Goal: Check status: Check status

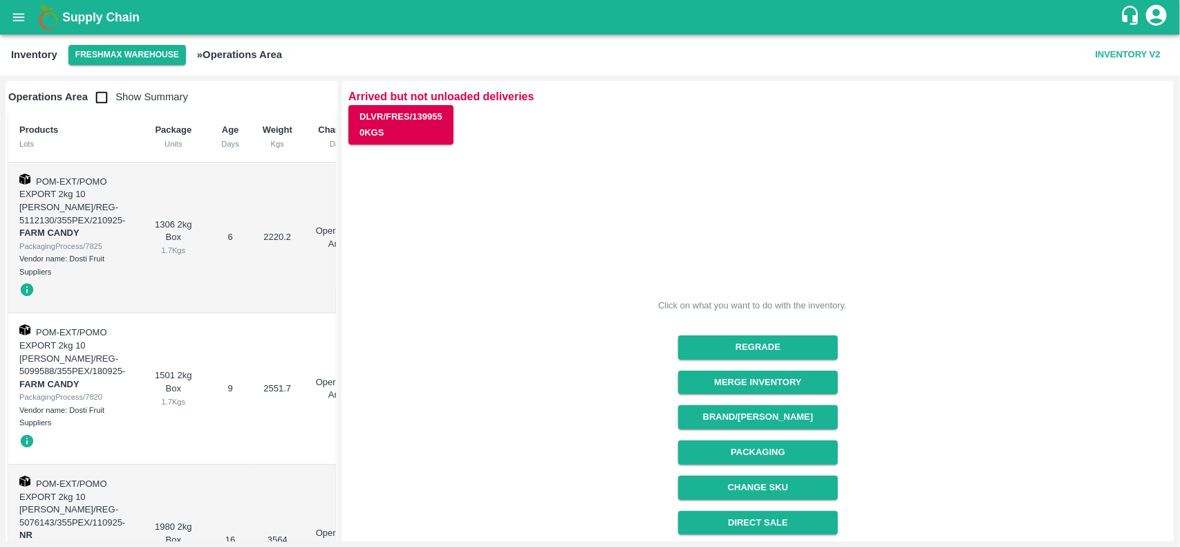
click at [19, 19] on icon "open drawer" at bounding box center [19, 17] width 12 height 8
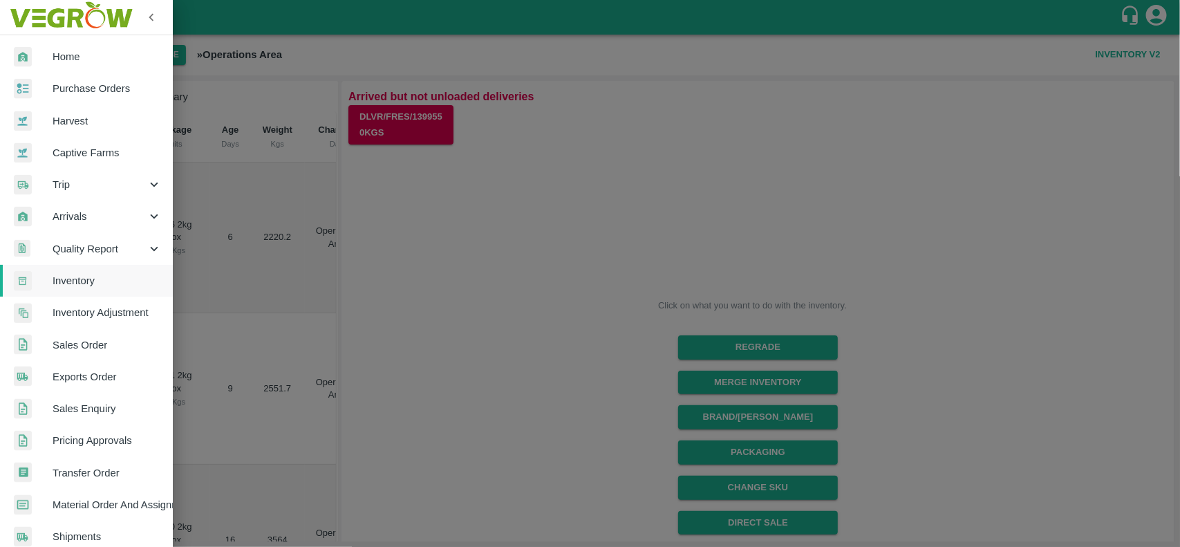
click at [493, 322] on div at bounding box center [590, 273] width 1180 height 547
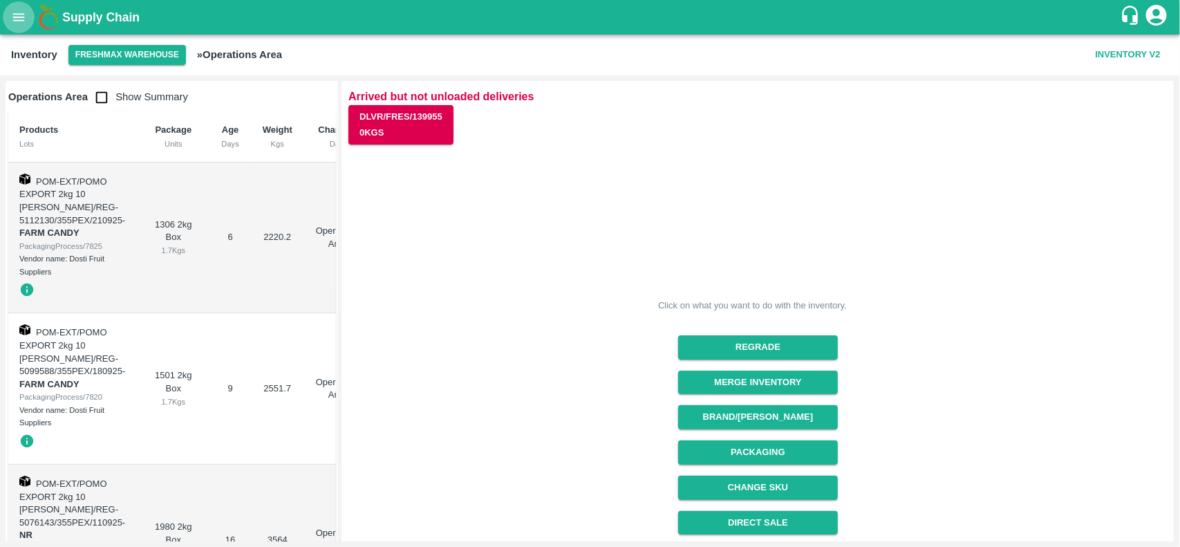
click at [16, 24] on icon "open drawer" at bounding box center [18, 17] width 15 height 15
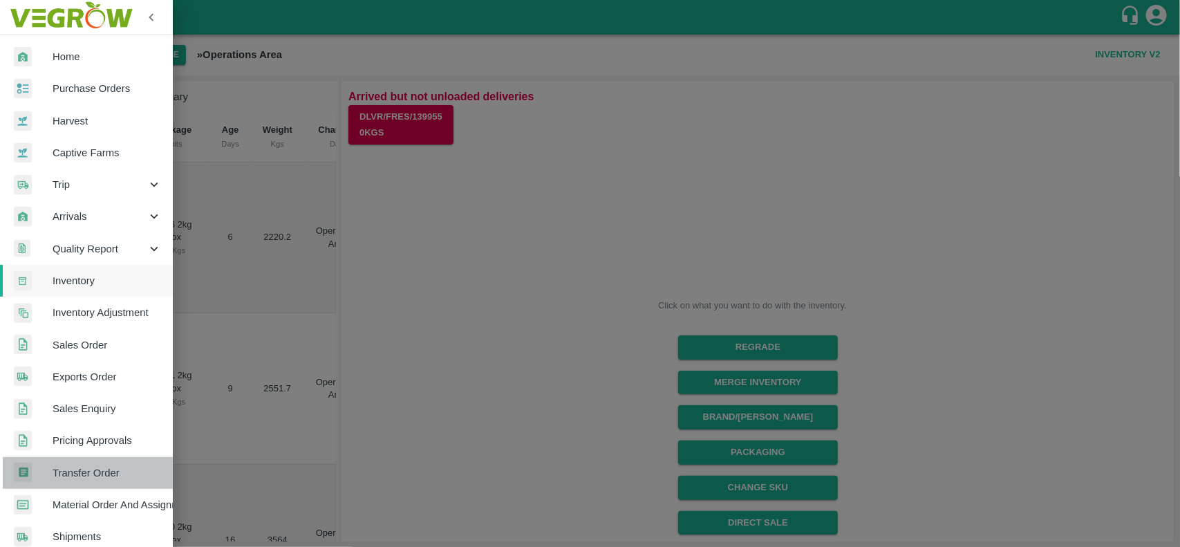
click at [111, 469] on span "Transfer Order" at bounding box center [107, 472] width 109 height 15
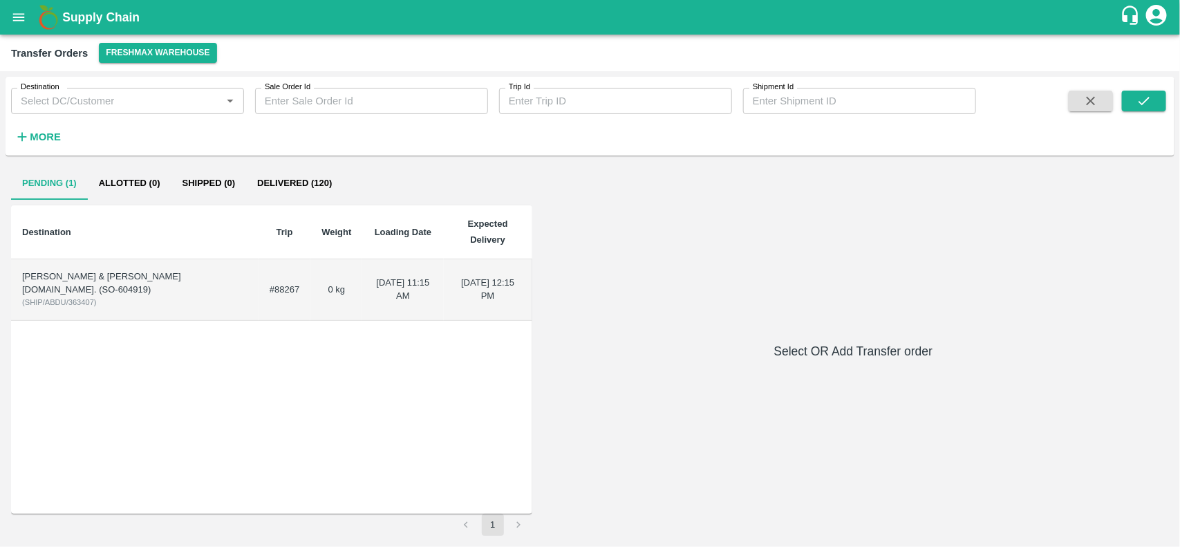
click at [124, 294] on div "[PERSON_NAME] & [PERSON_NAME][DOMAIN_NAME]. (SO-604919)" at bounding box center [134, 283] width 225 height 26
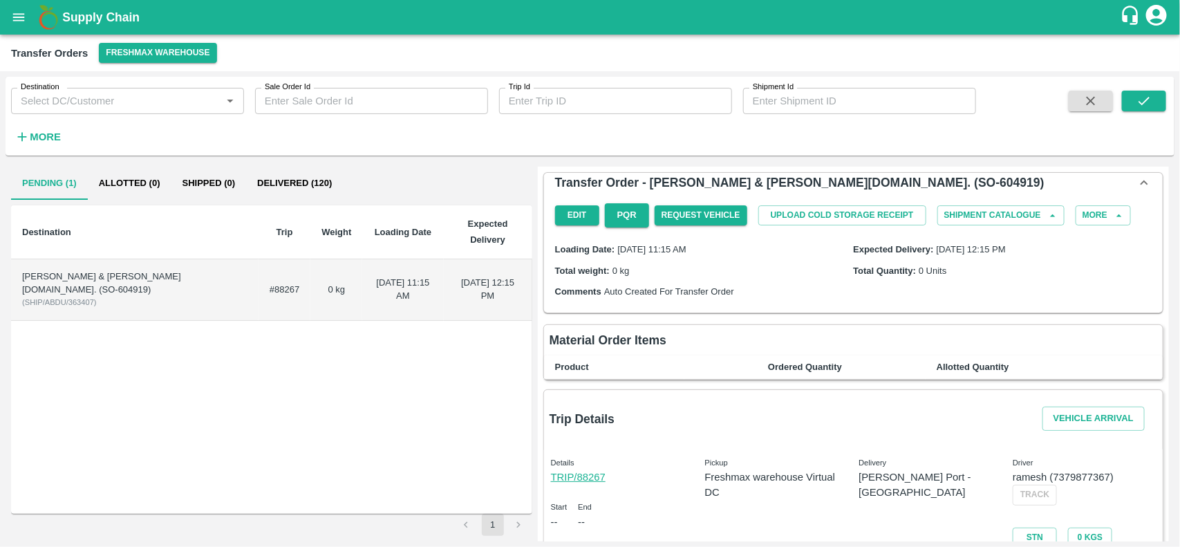
drag, startPoint x: 1175, startPoint y: 256, endPoint x: 1179, endPoint y: 339, distance: 82.4
click at [1179, 339] on div "Destination Destination   * Sale Order Id Sale Order Id Trip Id Trip Id Shipmen…" at bounding box center [590, 309] width 1180 height 476
click at [1105, 278] on div "Total Quantity: 0 Units" at bounding box center [1002, 270] width 299 height 15
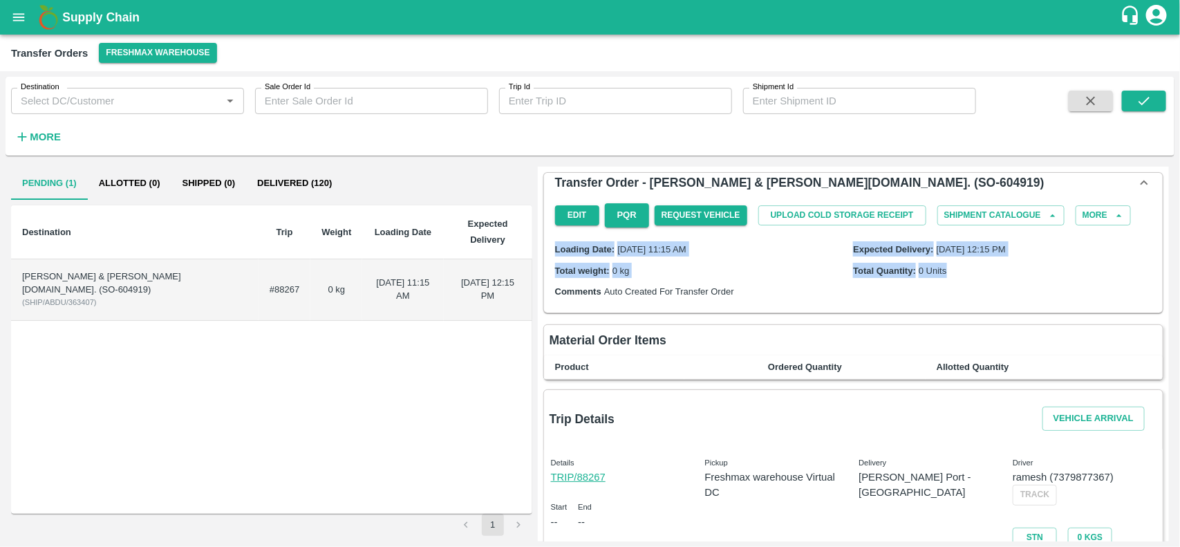
drag, startPoint x: 1172, startPoint y: 171, endPoint x: 1176, endPoint y: 329, distance: 158.4
click at [1176, 329] on div "Destination Destination   * Sale Order Id Sale Order Id Trip Id Trip Id Shipmen…" at bounding box center [590, 309] width 1180 height 476
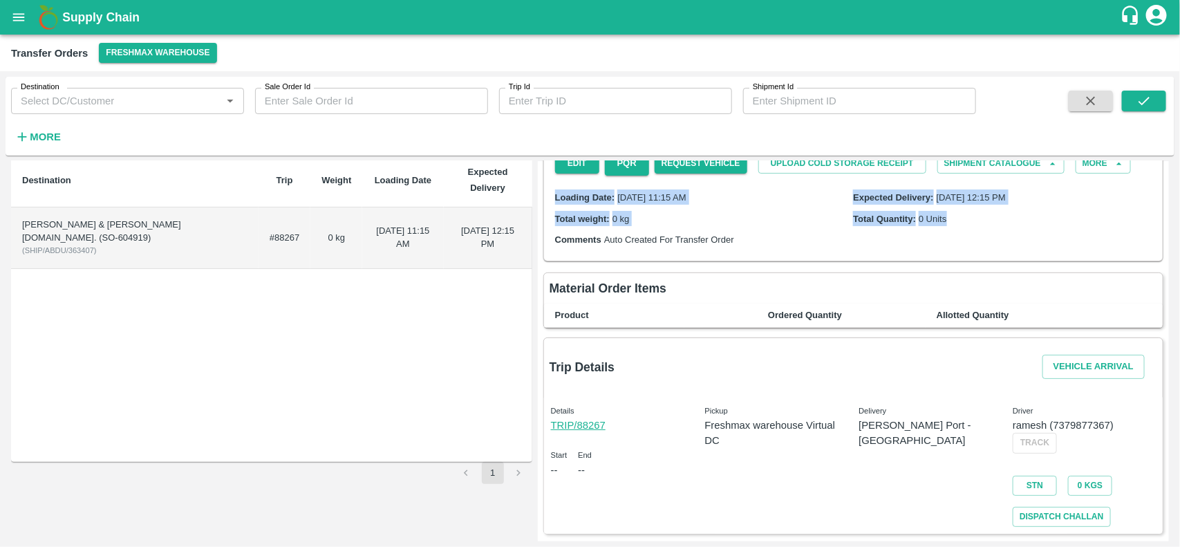
scroll to position [79, 0]
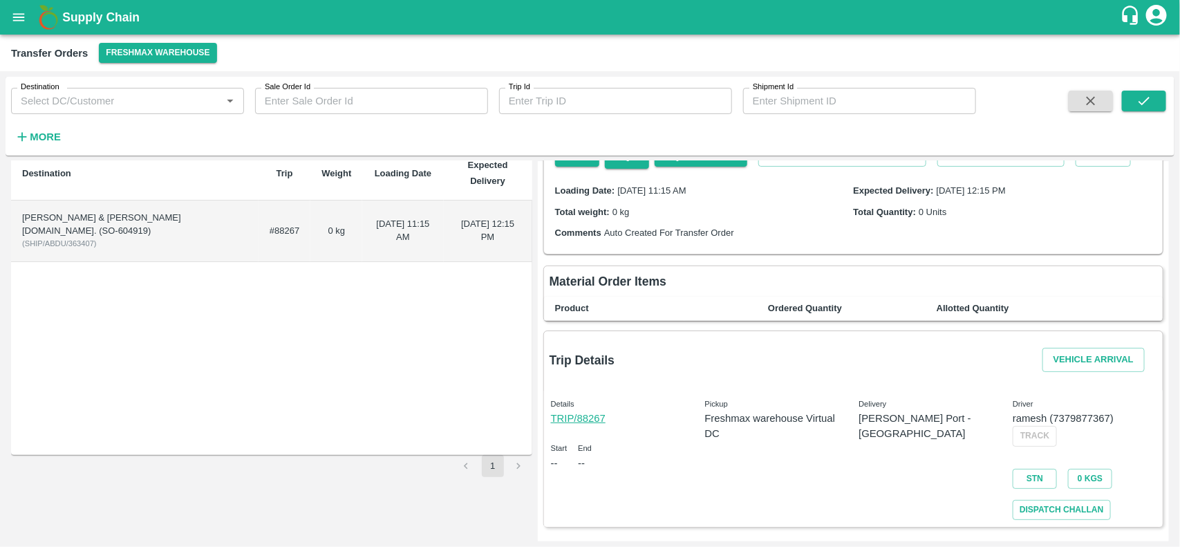
click at [989, 503] on div "Delivery [PERSON_NAME] Port - [GEOGRAPHIC_DATA]" at bounding box center [925, 451] width 154 height 135
click at [883, 480] on div "Delivery [PERSON_NAME] Port - [GEOGRAPHIC_DATA]" at bounding box center [925, 451] width 154 height 135
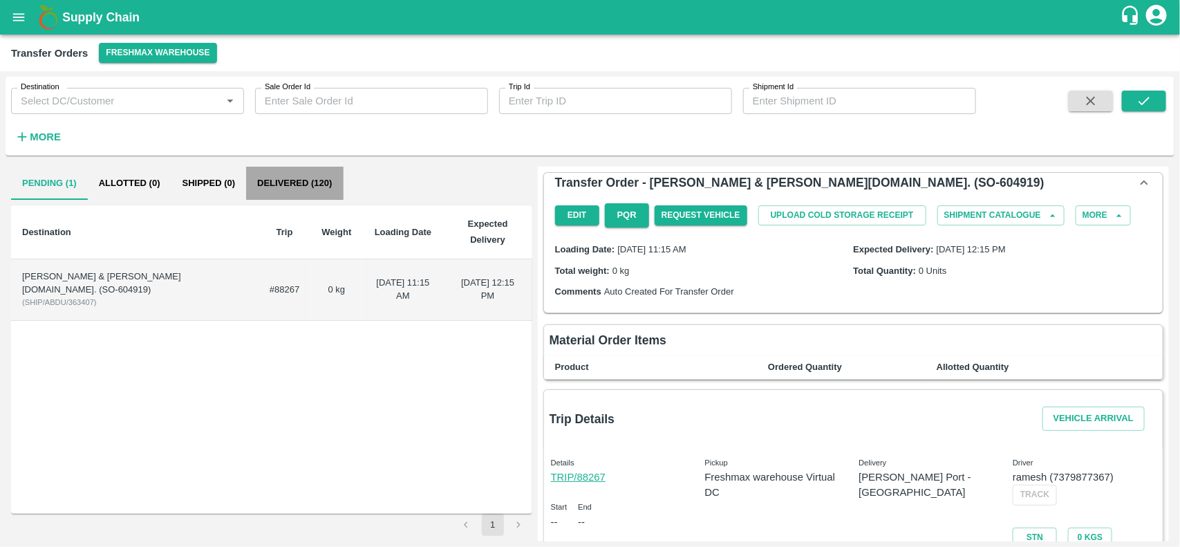
click at [303, 185] on button "Delivered (120)" at bounding box center [294, 183] width 97 height 33
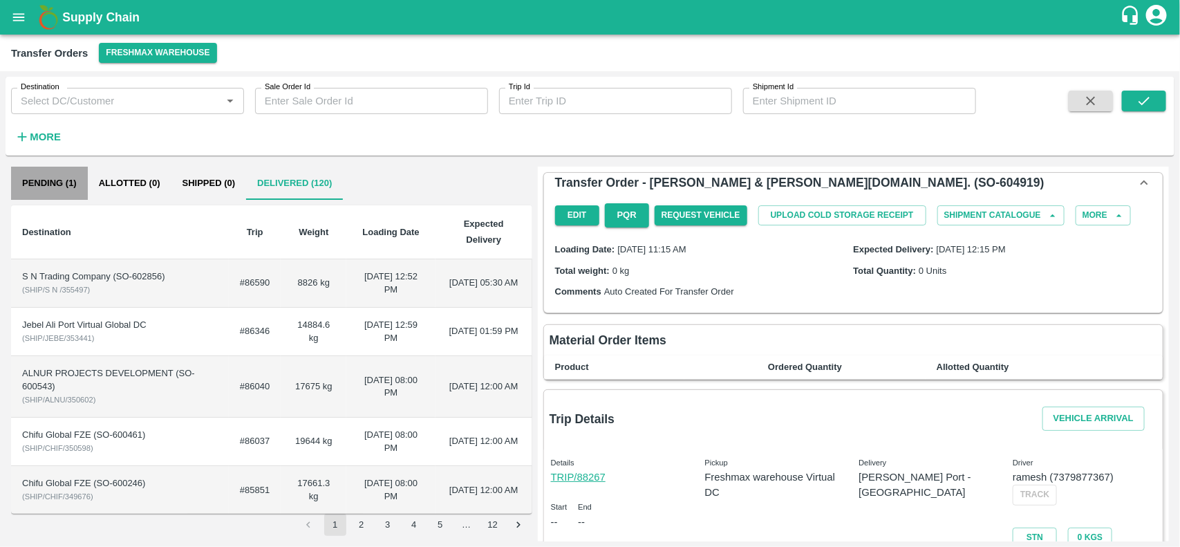
click at [59, 182] on button "Pending (1)" at bounding box center [49, 183] width 77 height 33
